Goal: Use online tool/utility: Utilize a website feature to perform a specific function

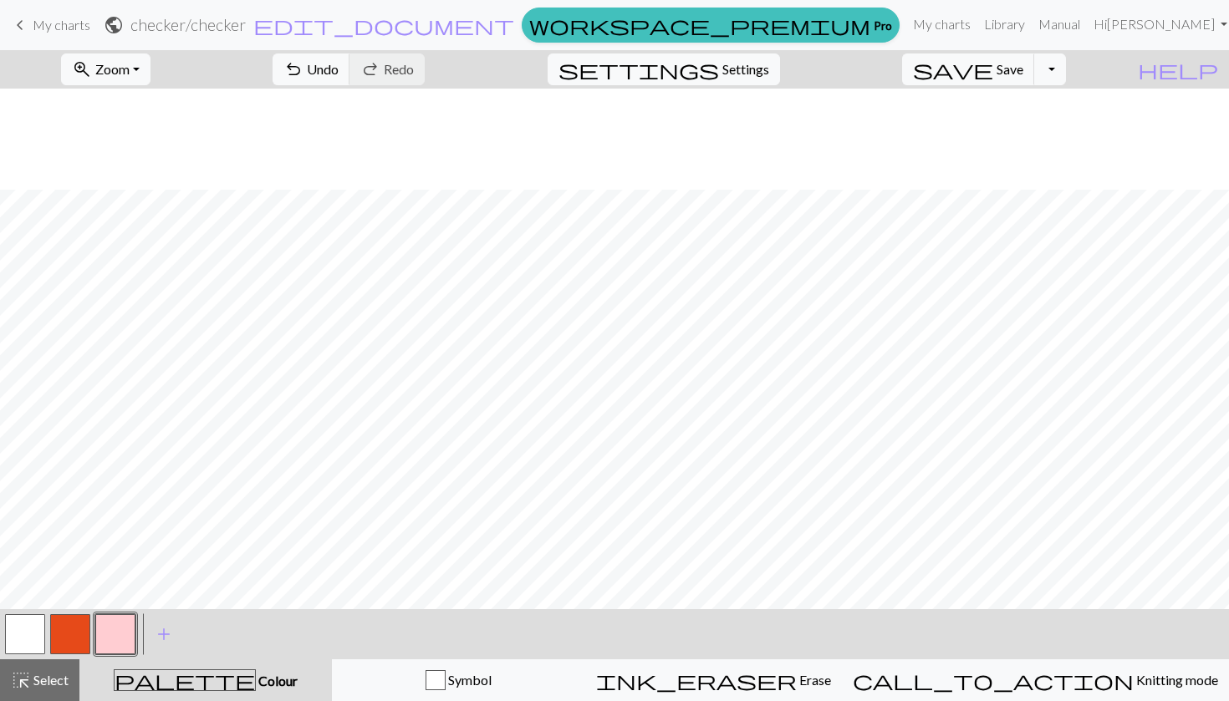
scroll to position [101, 0]
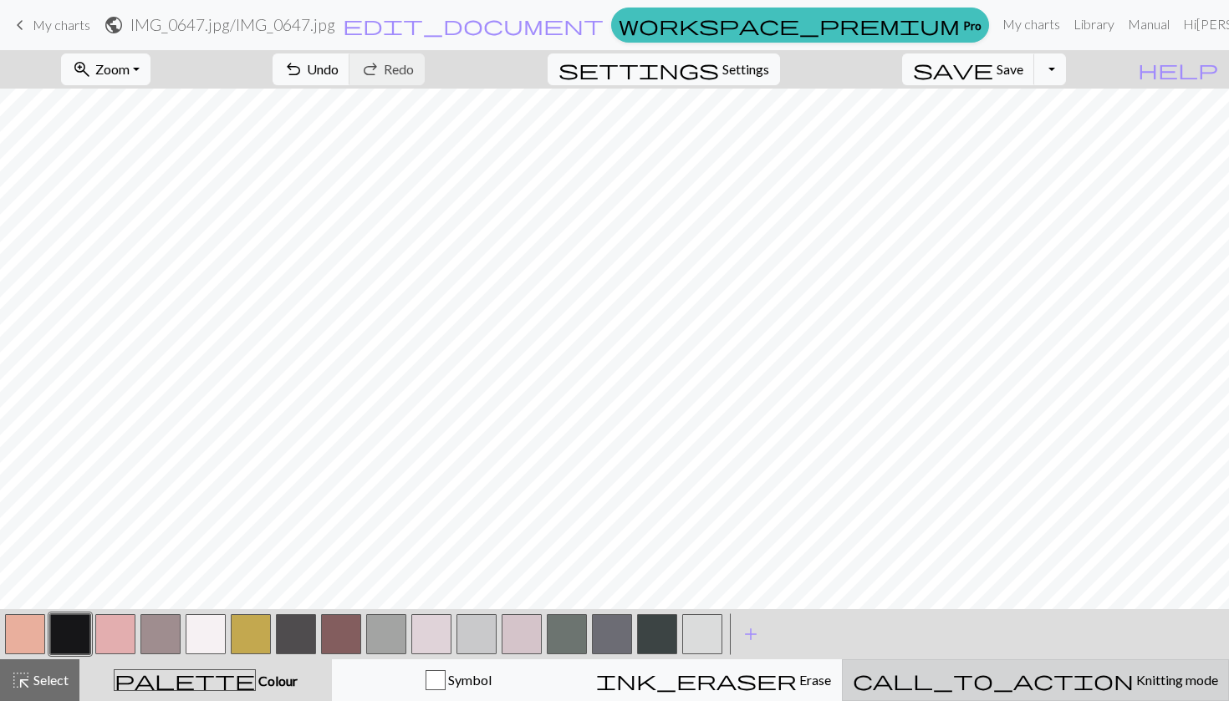
click at [1044, 676] on span "call_to_action" at bounding box center [993, 680] width 281 height 23
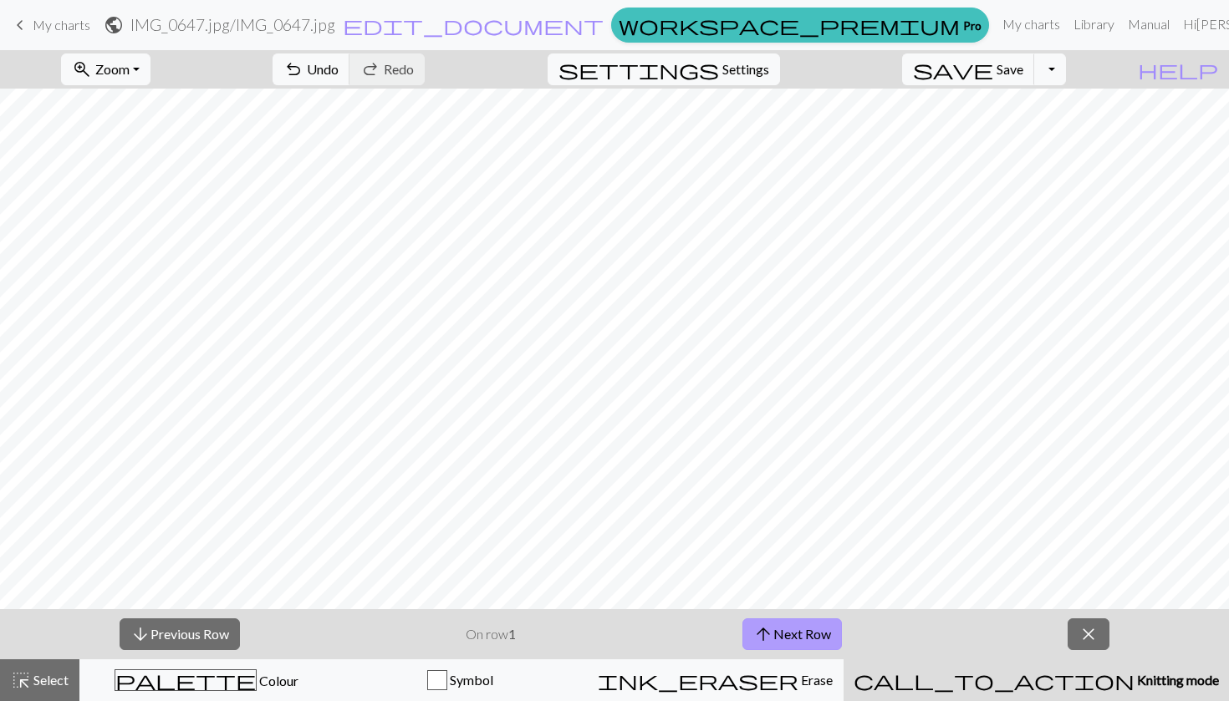
click at [771, 629] on span "arrow_upward" at bounding box center [763, 634] width 20 height 23
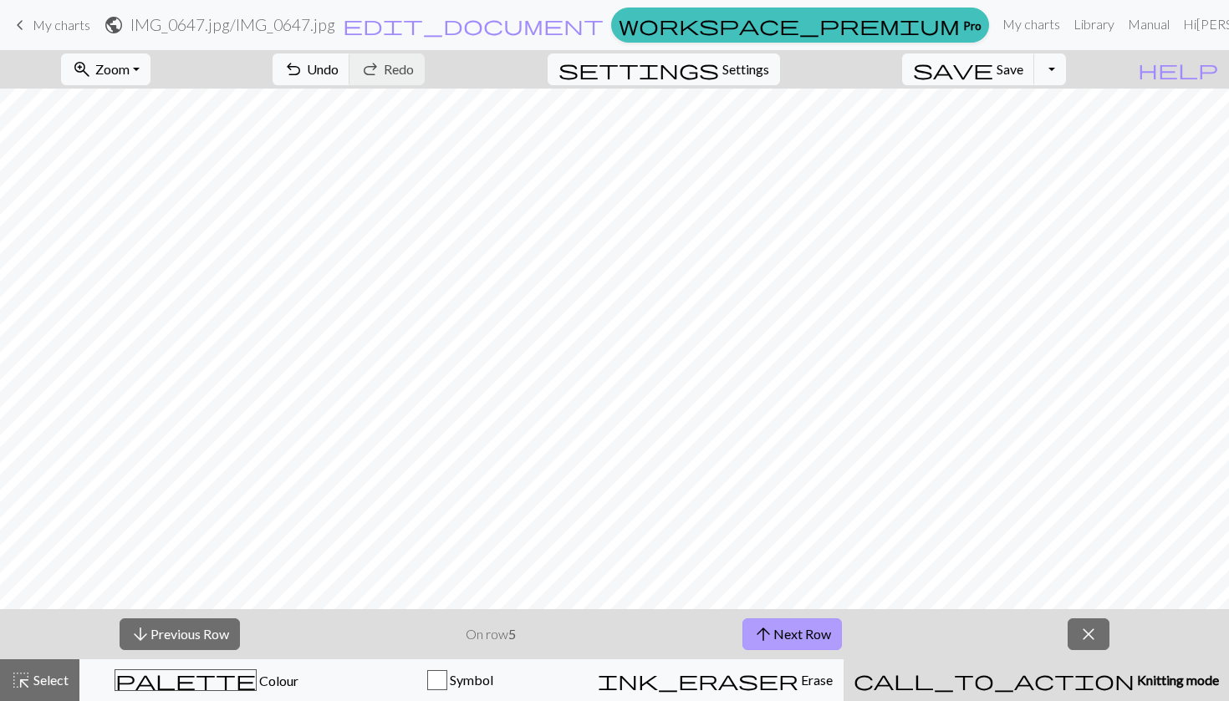
click at [771, 629] on span "arrow_upward" at bounding box center [763, 634] width 20 height 23
click at [771, 629] on span "arrow_upward" at bounding box center [766, 634] width 20 height 23
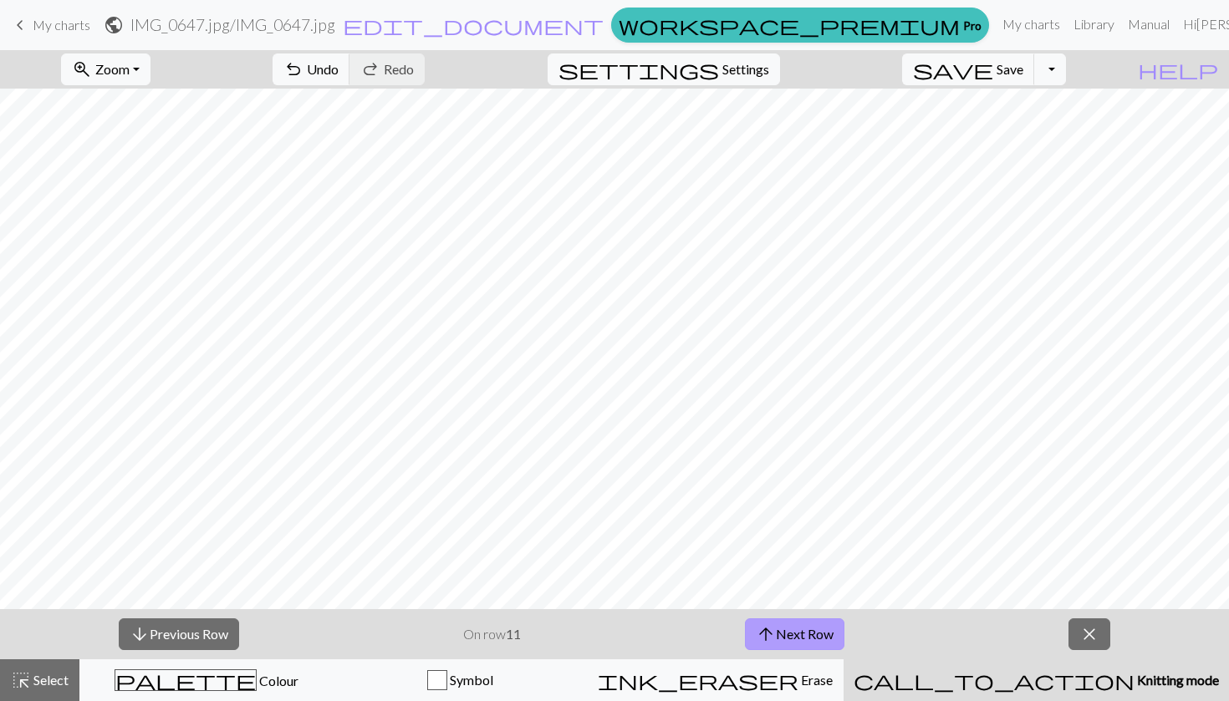
click at [771, 629] on span "arrow_upward" at bounding box center [766, 634] width 20 height 23
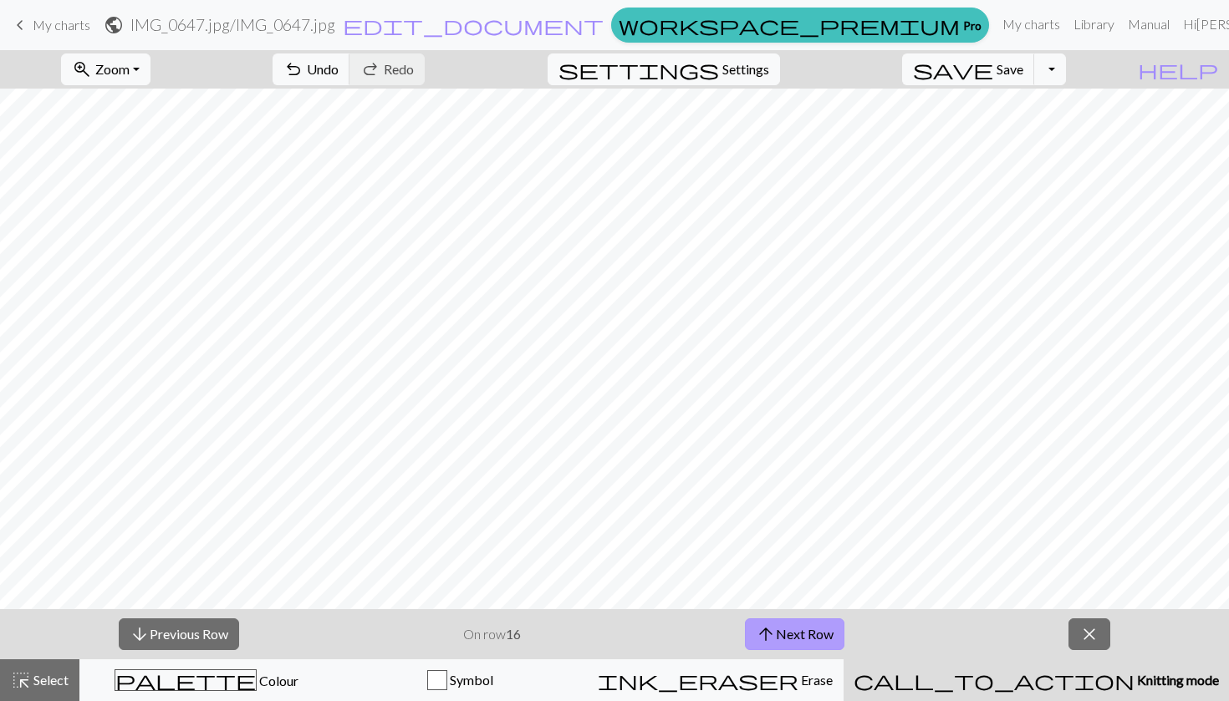
click at [771, 629] on span "arrow_upward" at bounding box center [766, 634] width 20 height 23
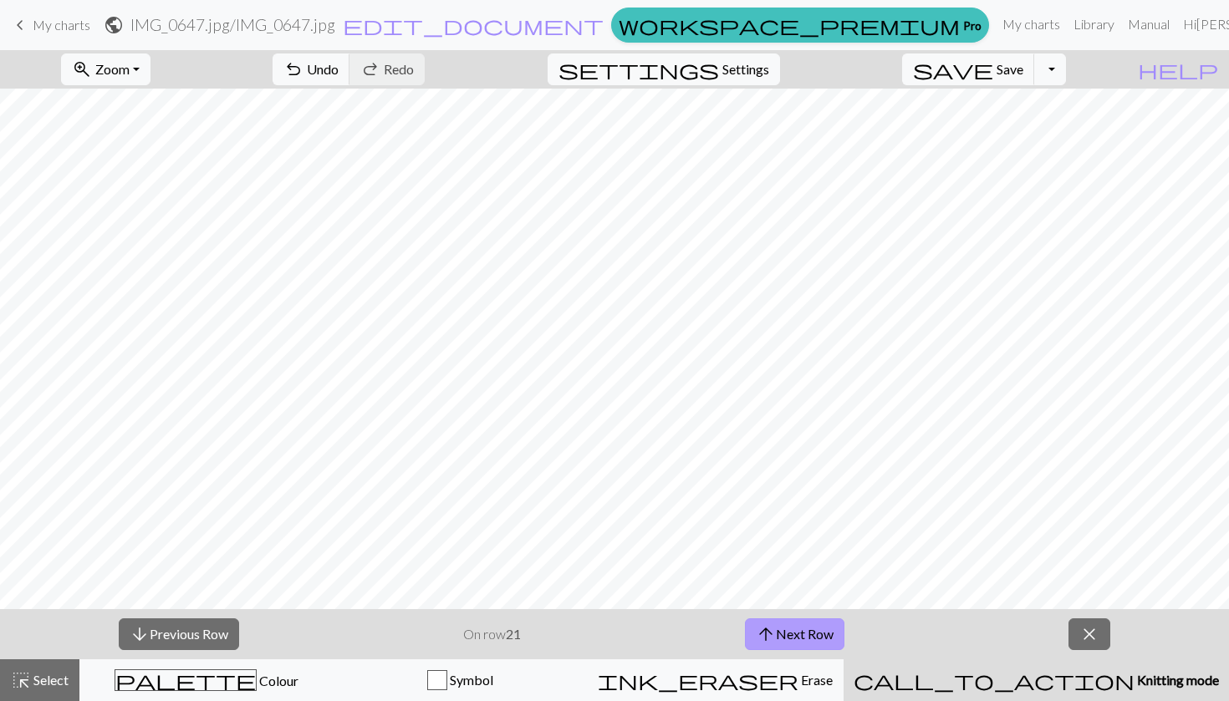
click at [771, 629] on span "arrow_upward" at bounding box center [766, 634] width 20 height 23
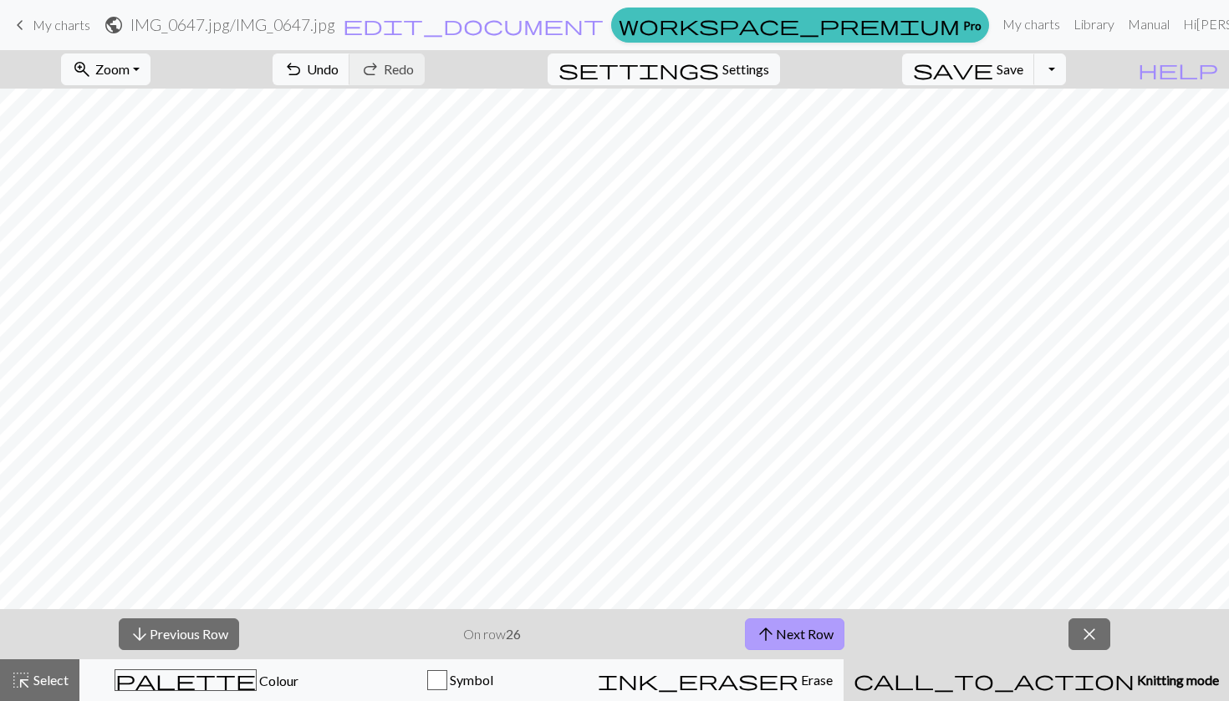
click at [771, 629] on span "arrow_upward" at bounding box center [766, 634] width 20 height 23
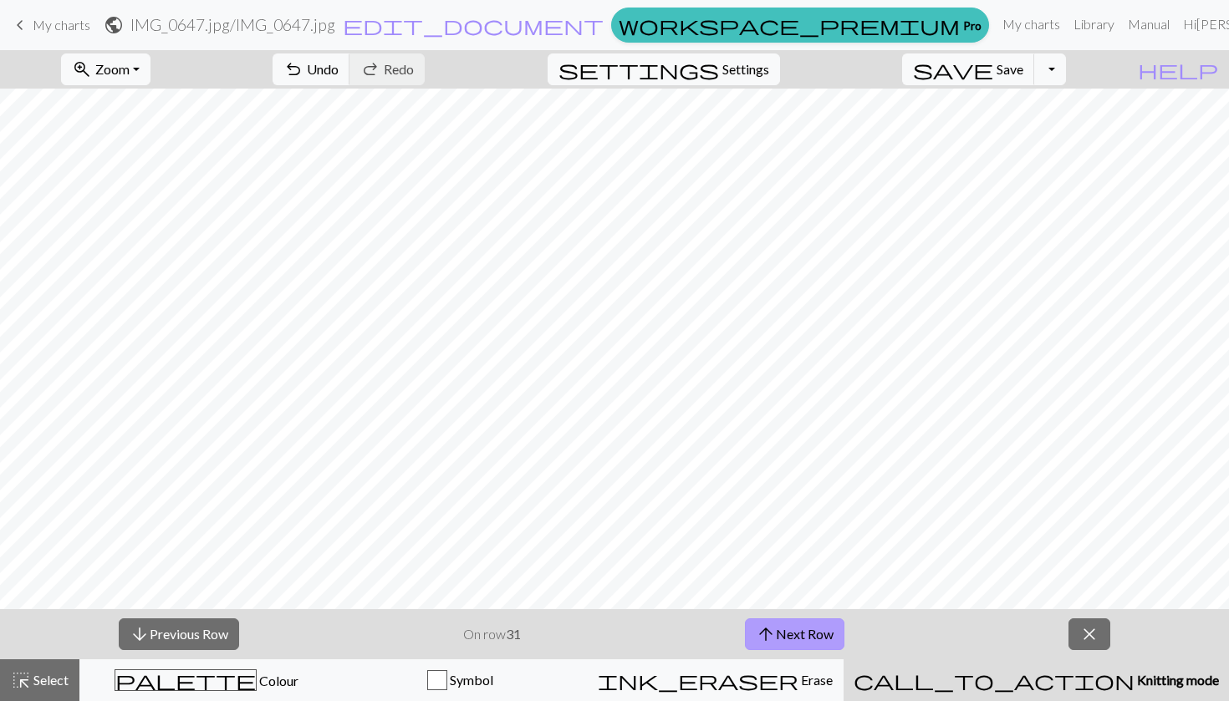
click at [771, 629] on span "arrow_upward" at bounding box center [766, 634] width 20 height 23
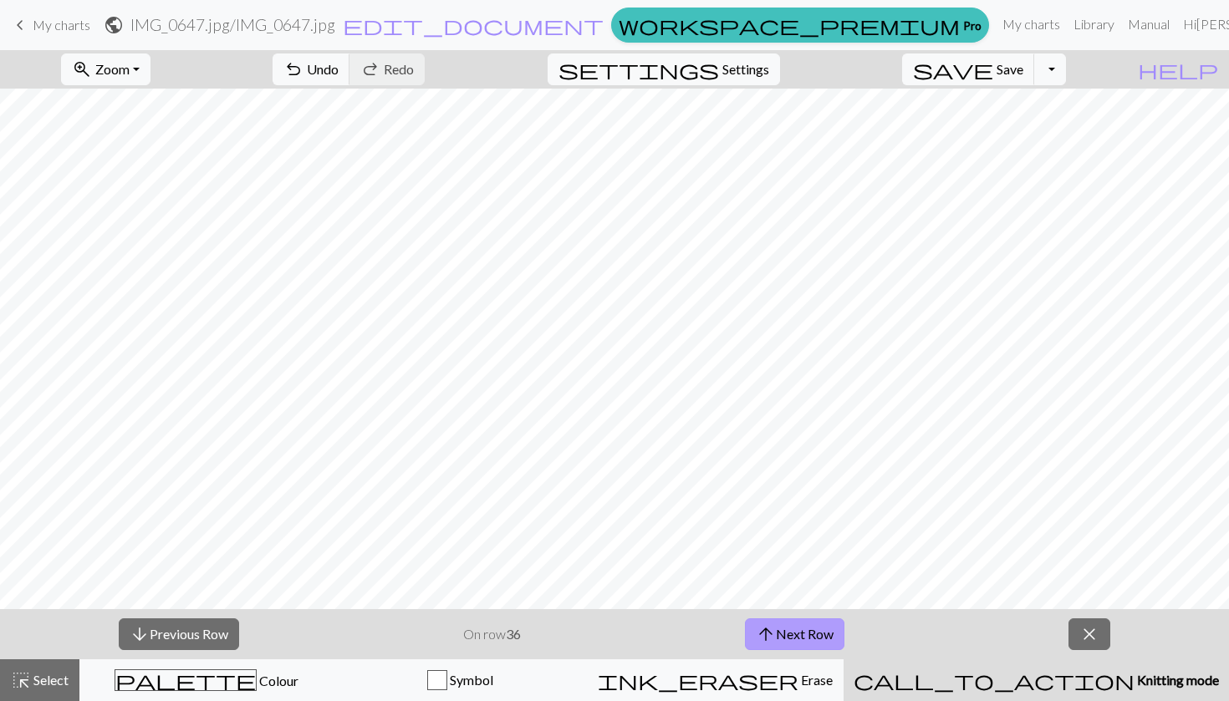
click at [771, 629] on span "arrow_upward" at bounding box center [766, 634] width 20 height 23
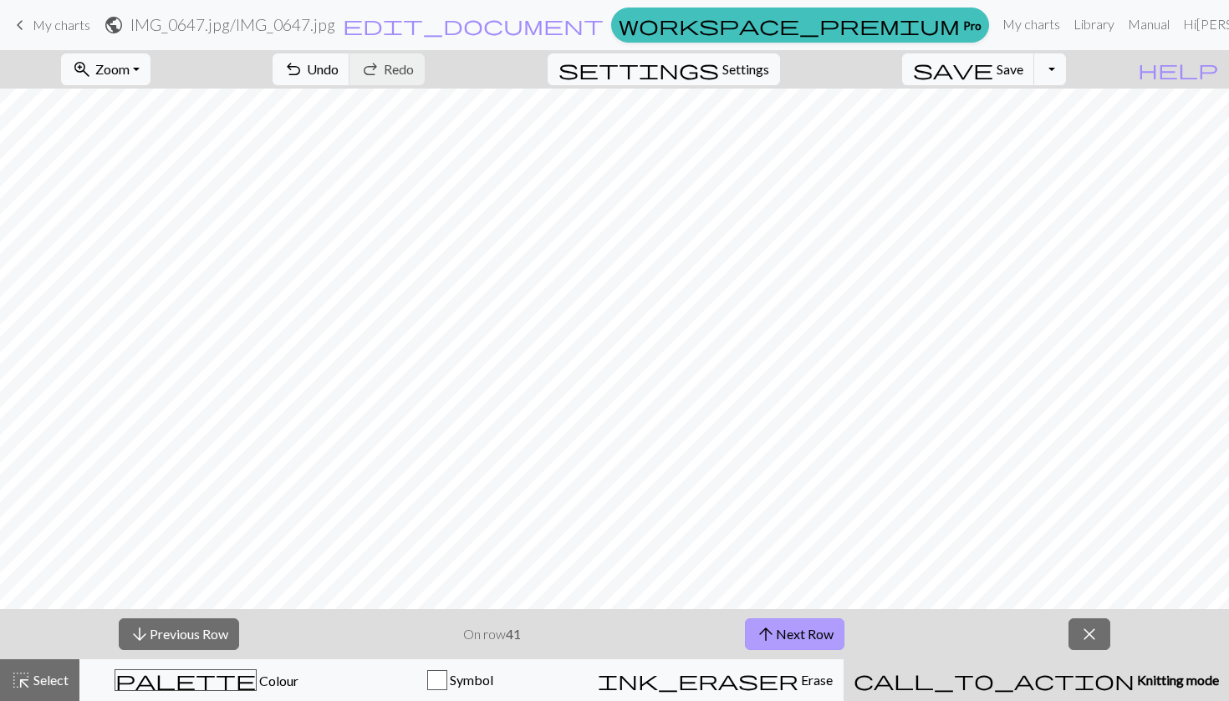
click at [771, 629] on span "arrow_upward" at bounding box center [766, 634] width 20 height 23
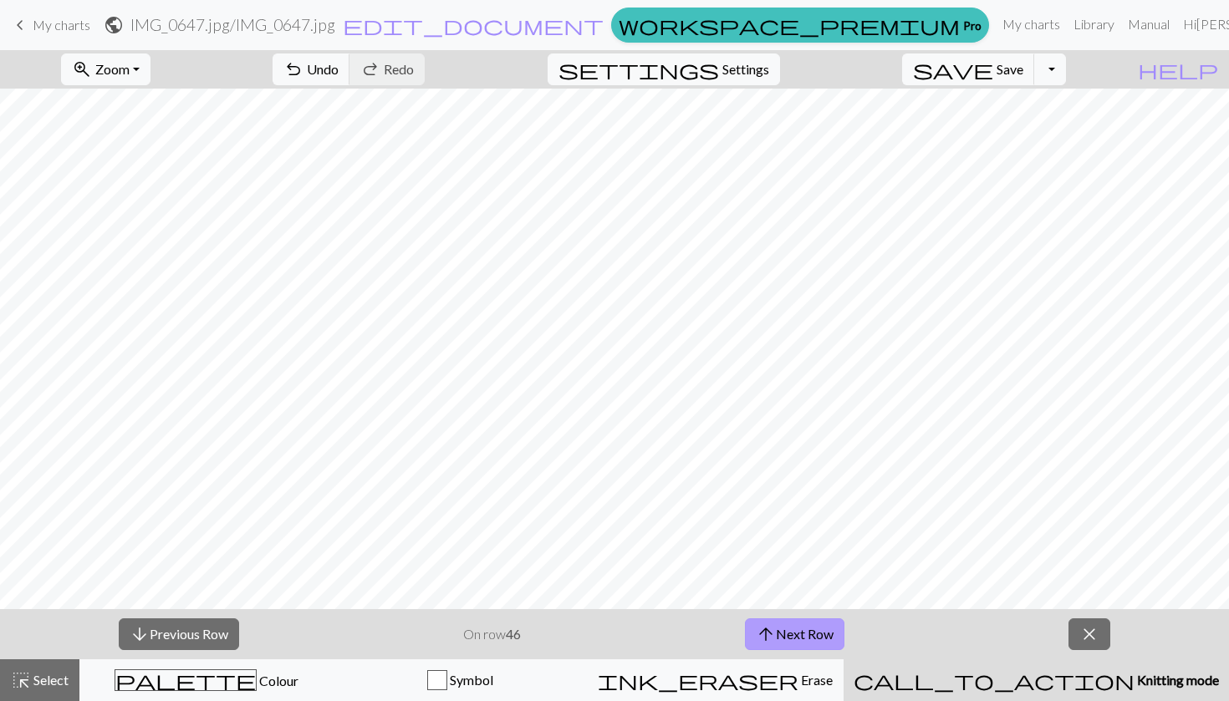
click at [771, 629] on span "arrow_upward" at bounding box center [766, 634] width 20 height 23
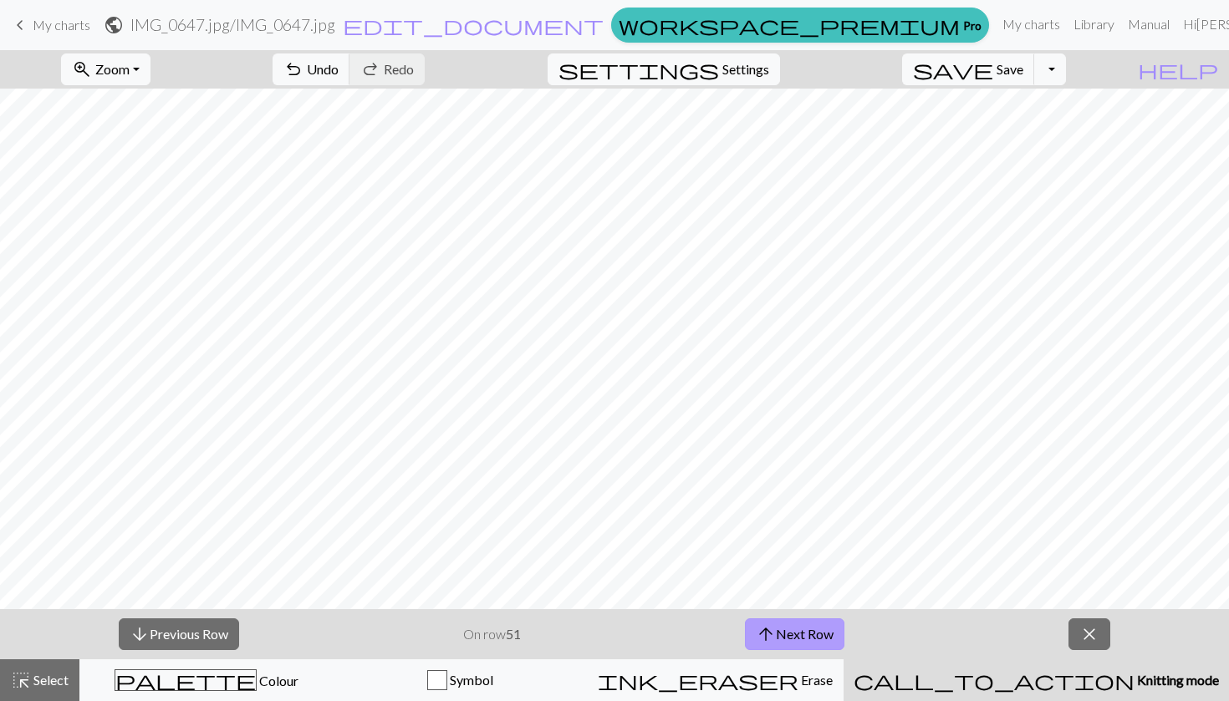
click at [771, 629] on span "arrow_upward" at bounding box center [766, 634] width 20 height 23
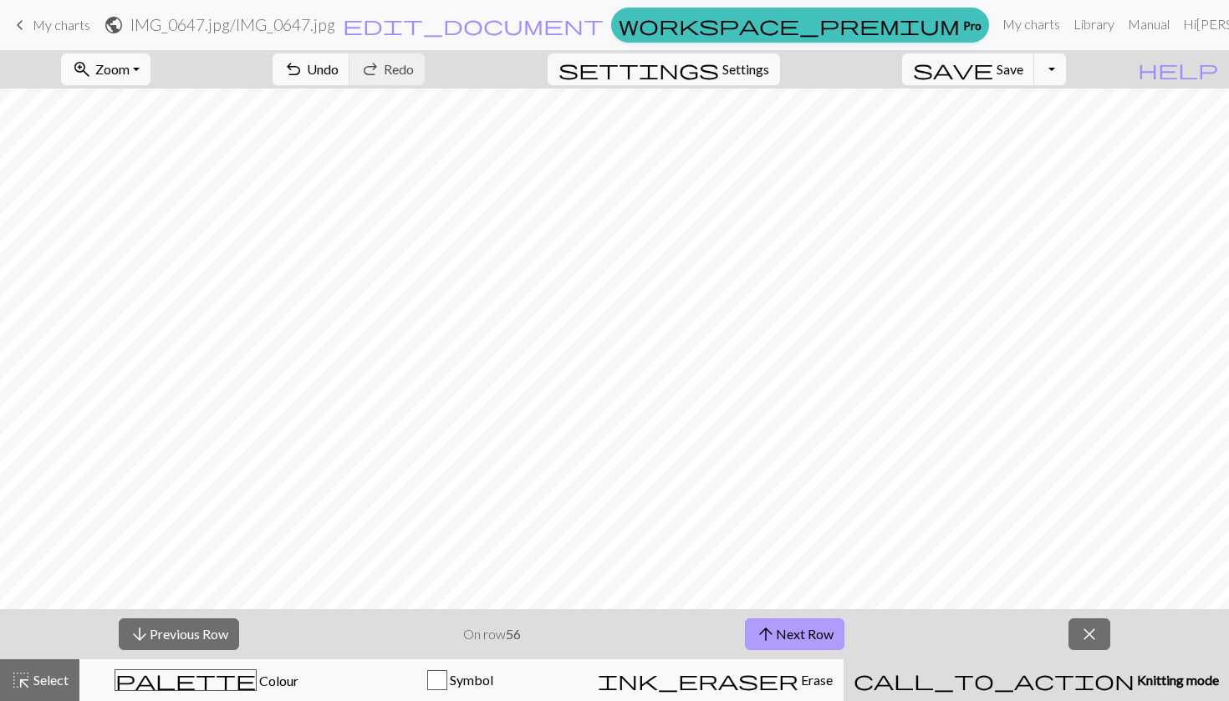
click at [771, 629] on span "arrow_upward" at bounding box center [766, 634] width 20 height 23
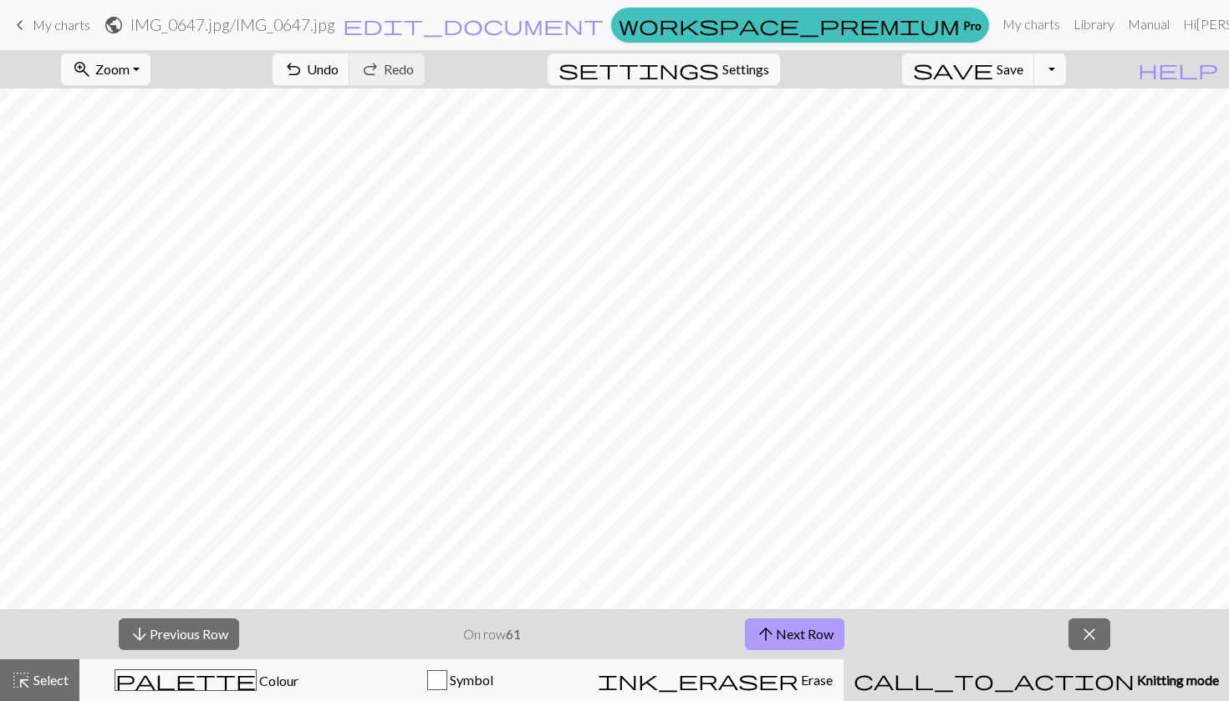
click at [771, 629] on span "arrow_upward" at bounding box center [766, 634] width 20 height 23
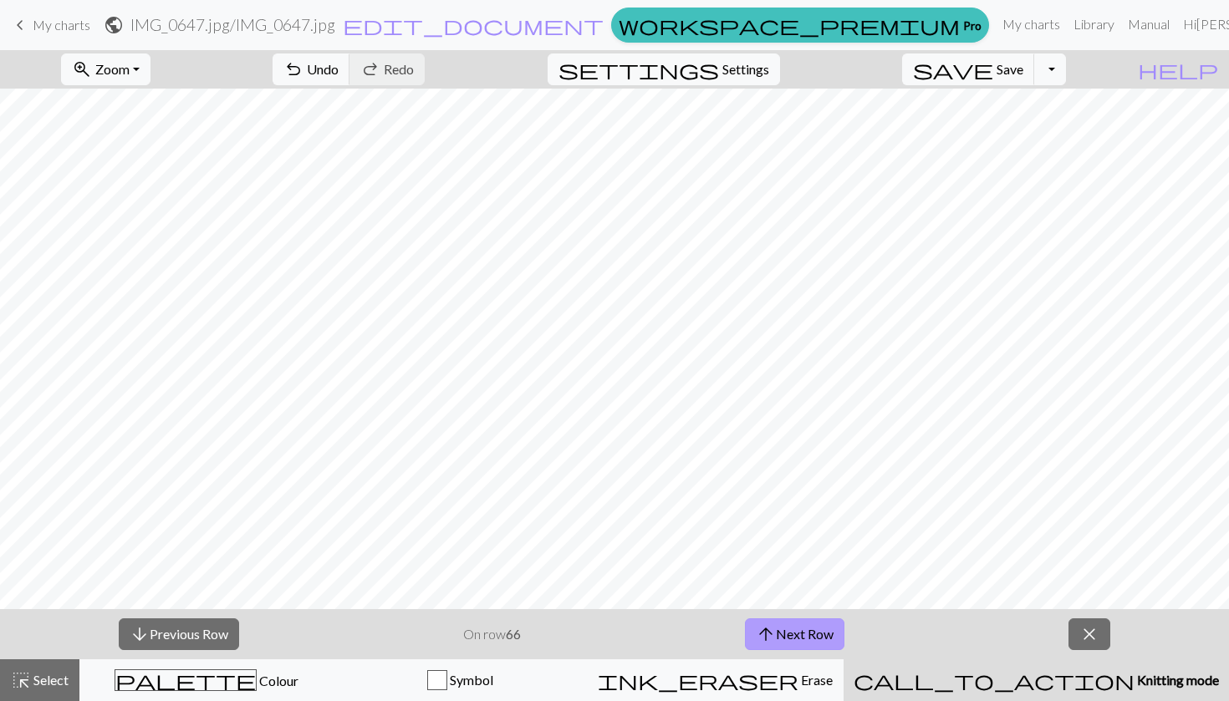
click at [771, 629] on span "arrow_upward" at bounding box center [766, 634] width 20 height 23
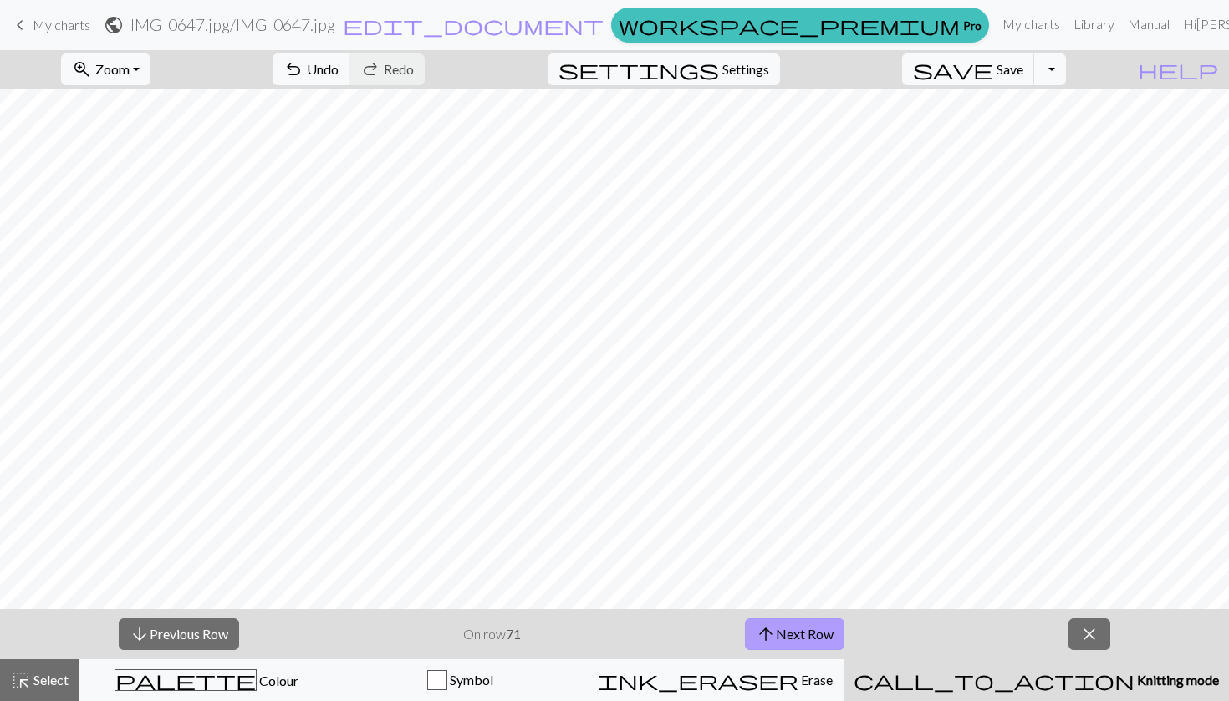
click at [771, 629] on span "arrow_upward" at bounding box center [766, 634] width 20 height 23
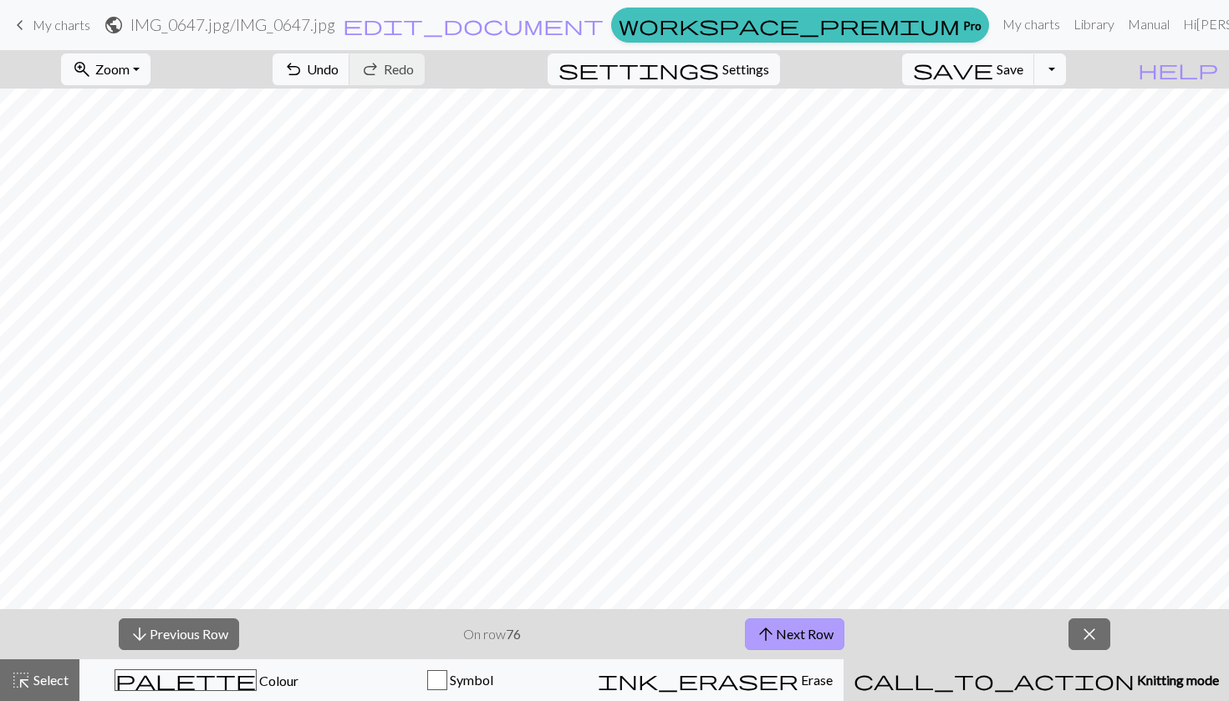
click at [771, 629] on span "arrow_upward" at bounding box center [766, 634] width 20 height 23
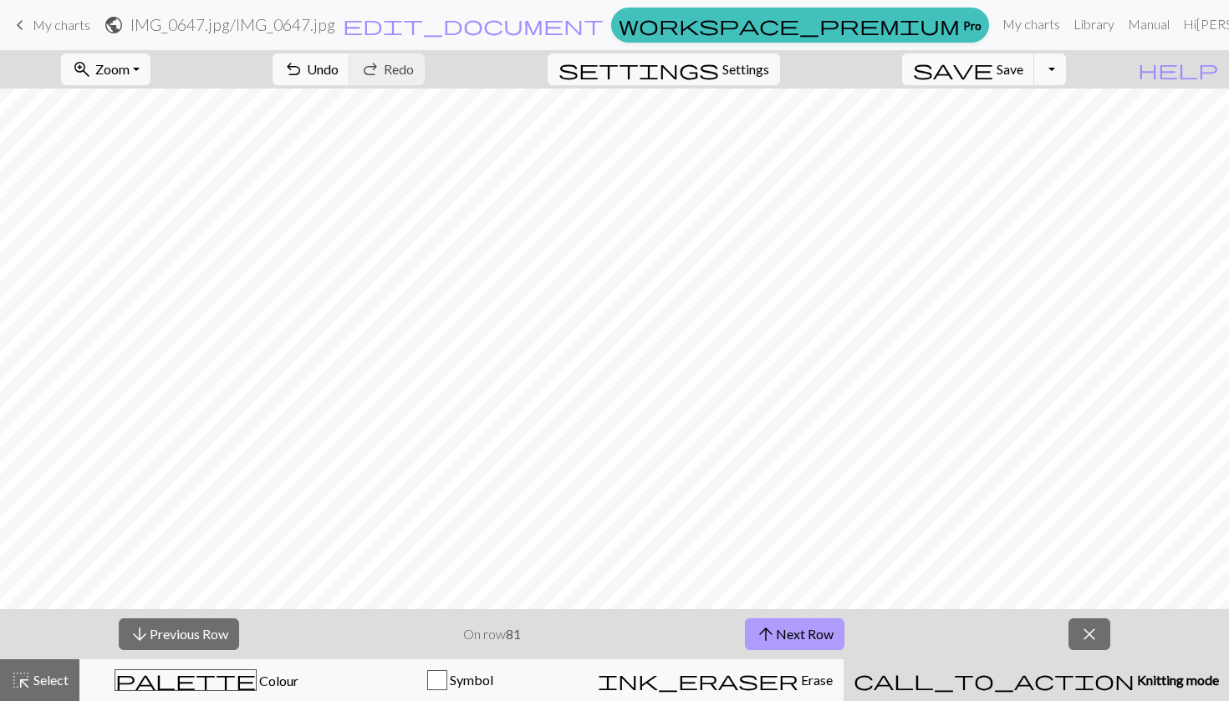
click at [771, 629] on span "arrow_upward" at bounding box center [766, 634] width 20 height 23
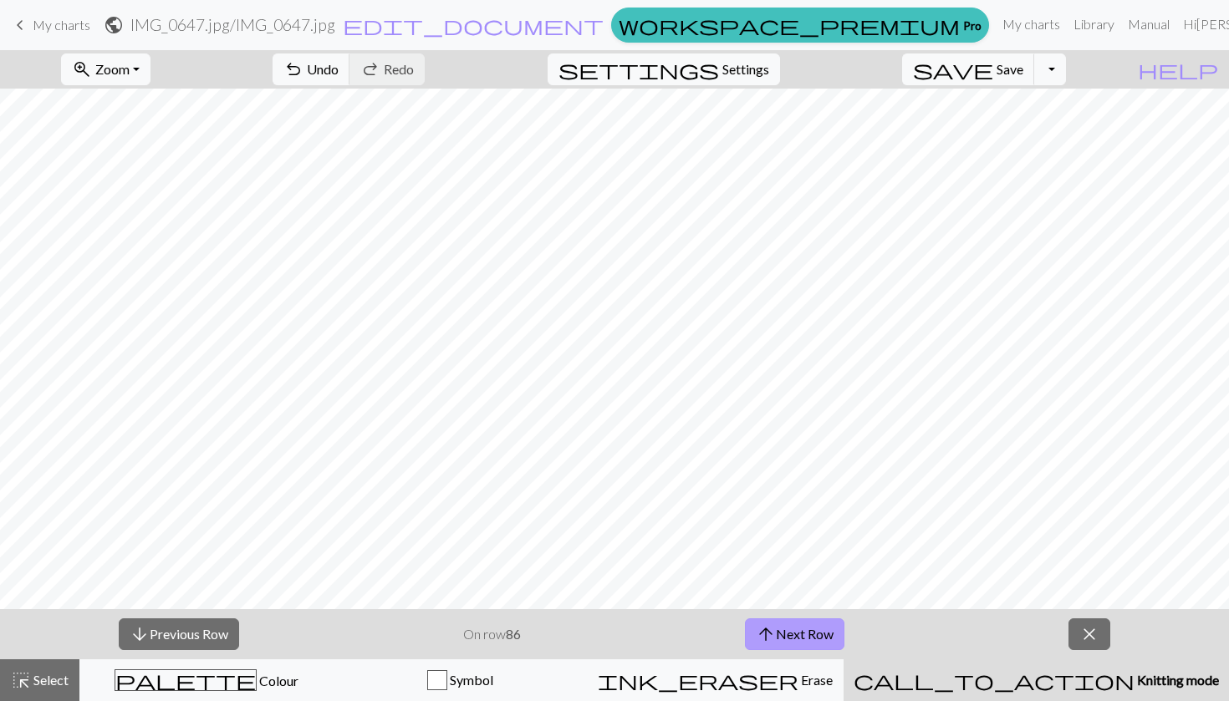
click at [771, 629] on span "arrow_upward" at bounding box center [766, 634] width 20 height 23
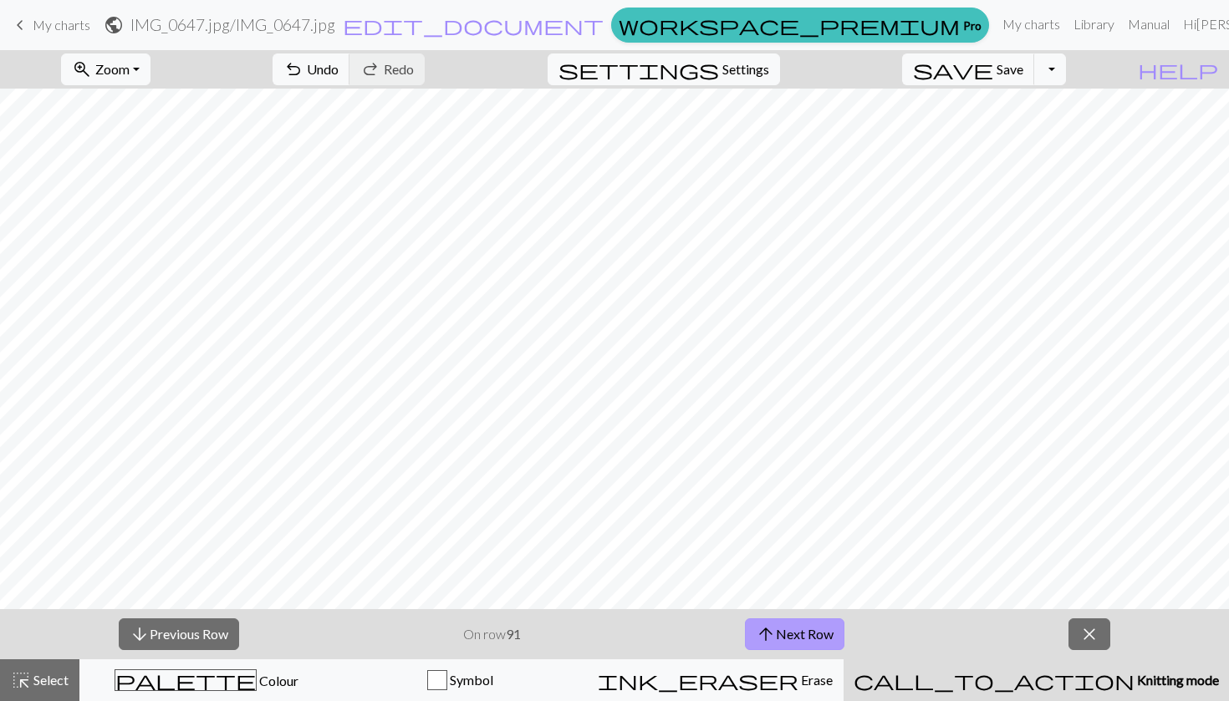
click at [771, 629] on span "arrow_upward" at bounding box center [766, 634] width 20 height 23
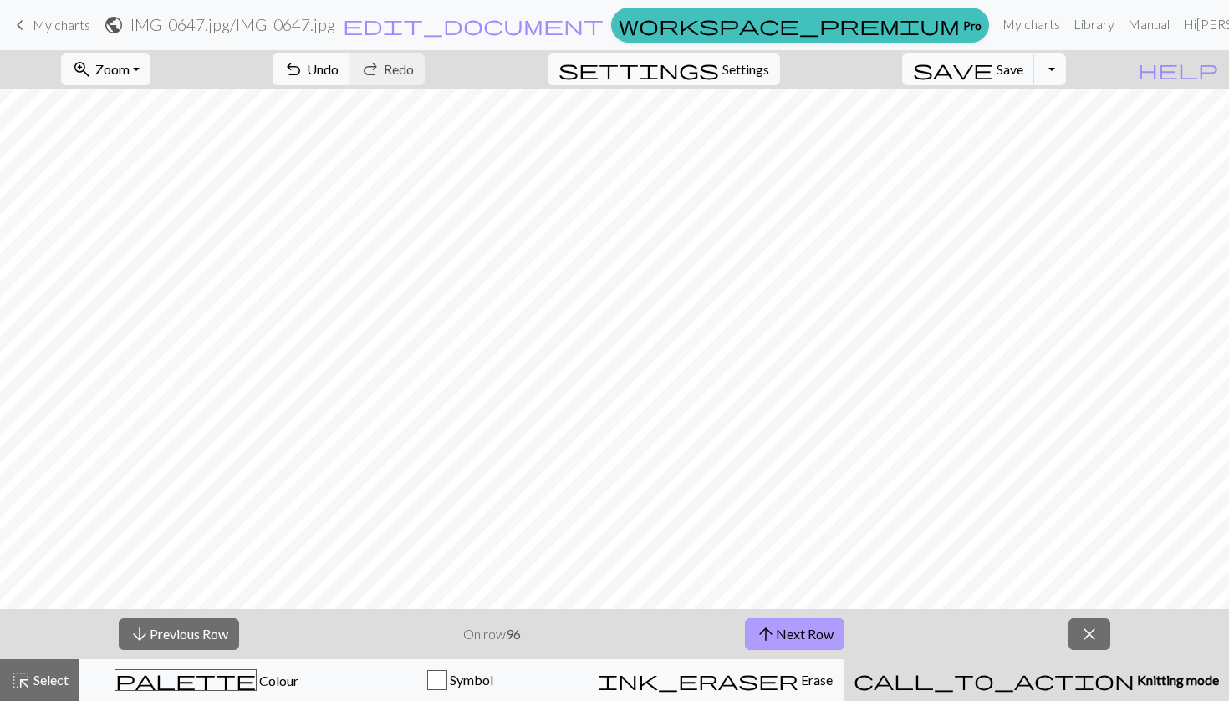
click at [771, 629] on span "arrow_upward" at bounding box center [766, 634] width 20 height 23
click at [161, 649] on button "arrow_downward Previous Row" at bounding box center [178, 635] width 120 height 32
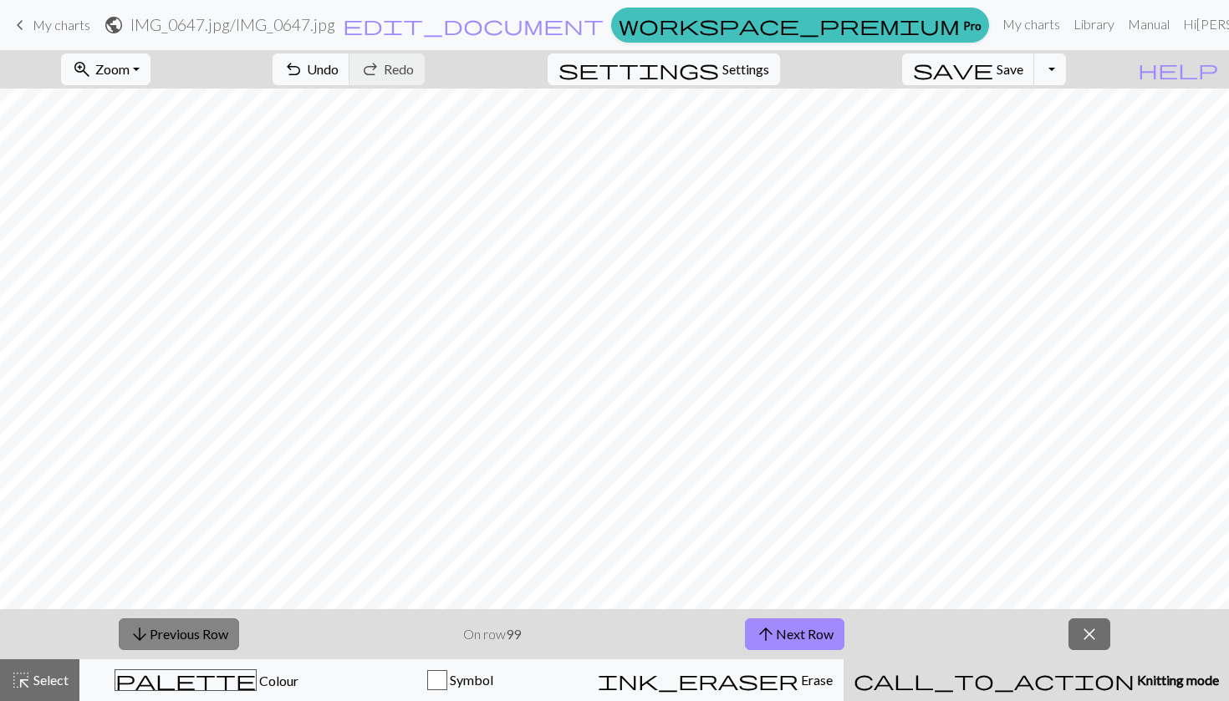
click at [179, 647] on button "arrow_downward Previous Row" at bounding box center [179, 635] width 120 height 32
click at [178, 644] on button "arrow_downward Previous Row" at bounding box center [179, 635] width 120 height 32
click at [821, 640] on button "arrow_upward Next Row" at bounding box center [794, 635] width 99 height 32
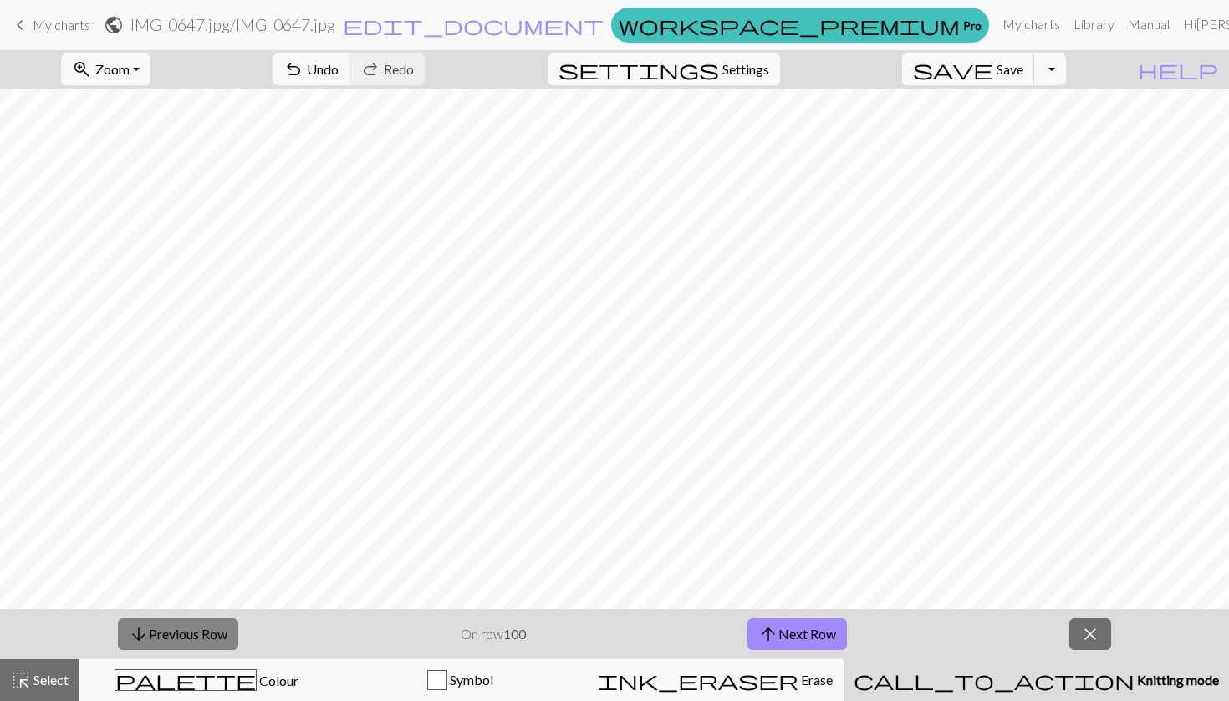
click at [231, 640] on button "arrow_downward Previous Row" at bounding box center [178, 635] width 120 height 32
click at [231, 640] on button "arrow_downward Previous Row" at bounding box center [179, 635] width 120 height 32
